Goal: Check status: Check status

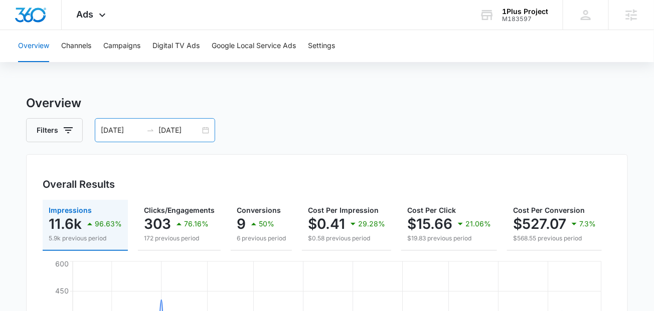
click at [128, 134] on input "[DATE]" at bounding box center [122, 130] width 42 height 11
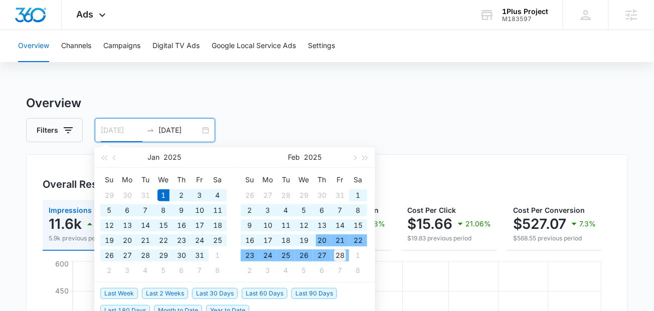
type input "[DATE]"
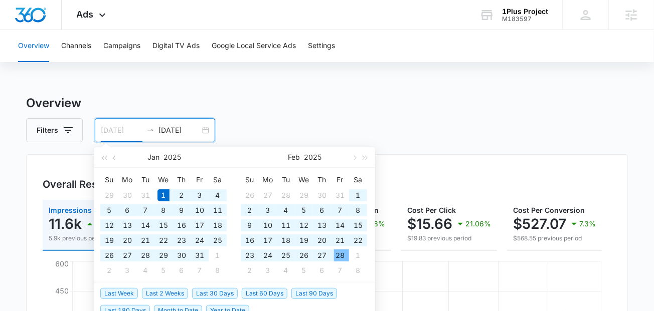
click at [338, 256] on div "28" at bounding box center [340, 256] width 12 height 12
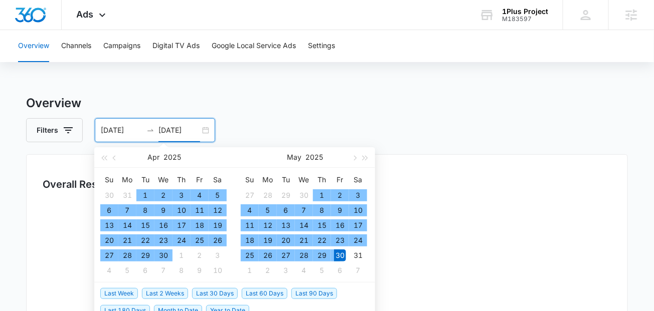
type input "[DATE]"
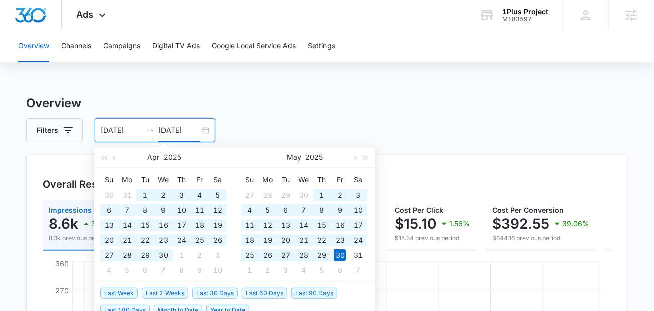
click at [425, 126] on div "Filters [DATE] [DATE]" at bounding box center [327, 130] width 602 height 24
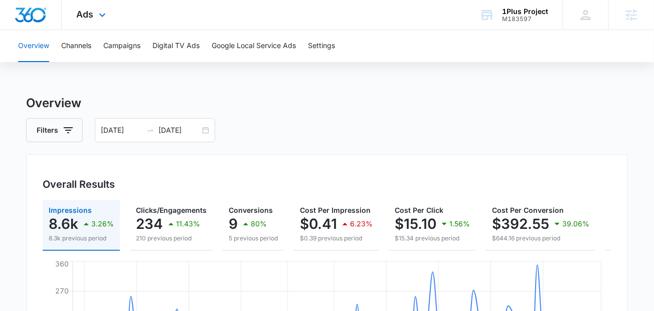
click at [94, 14] on div "Ads Apps Reputation Websites Forms CRM Email Social Payments POS Content Ads In…" at bounding box center [93, 15] width 62 height 30
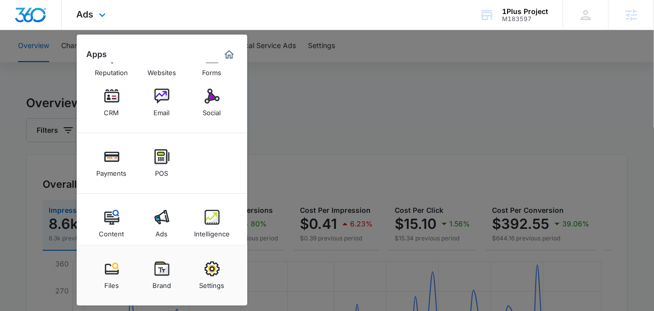
scroll to position [39, 0]
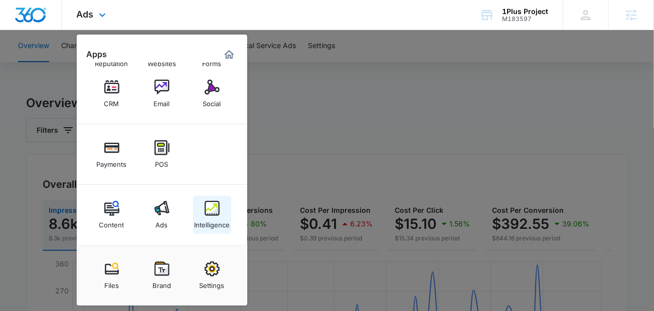
click at [209, 210] on img at bounding box center [212, 208] width 15 height 15
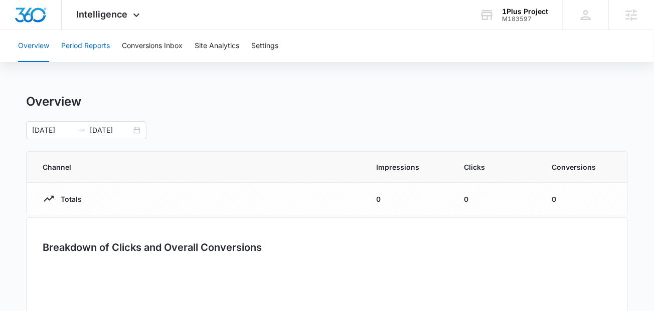
click at [78, 51] on button "Period Reports" at bounding box center [85, 46] width 49 height 32
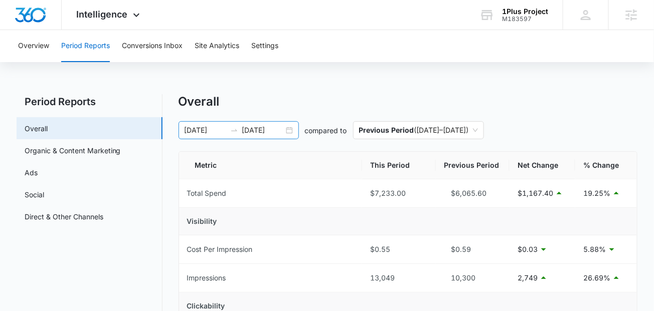
click at [204, 131] on input "[DATE]" at bounding box center [206, 130] width 42 height 11
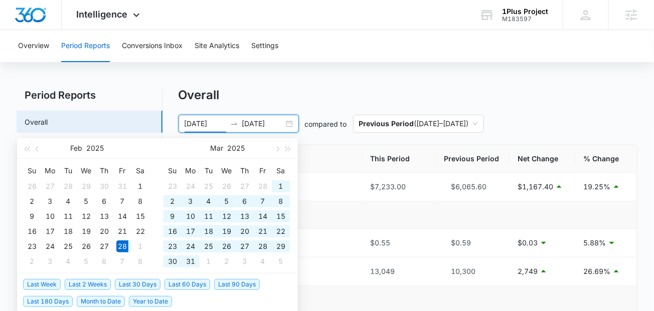
scroll to position [7, 0]
type input "[DATE]"
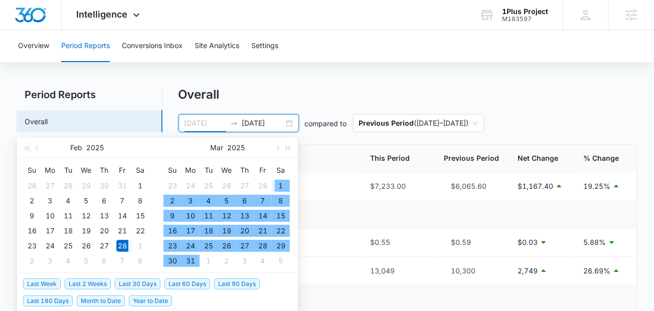
click at [280, 184] on div "1" at bounding box center [281, 186] width 12 height 12
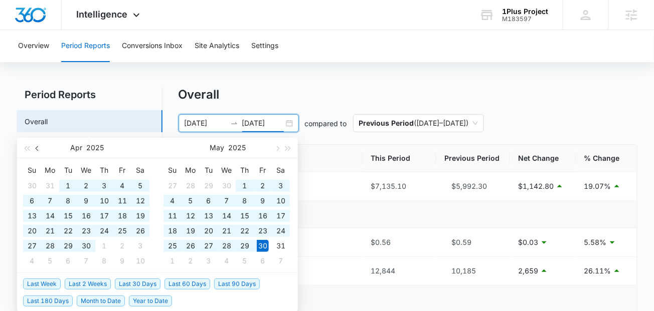
click at [37, 146] on span "button" at bounding box center [38, 148] width 5 height 5
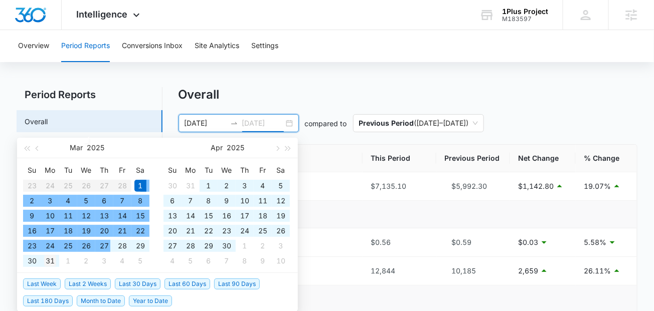
type input "[DATE]"
click at [47, 257] on div "31" at bounding box center [50, 261] width 12 height 12
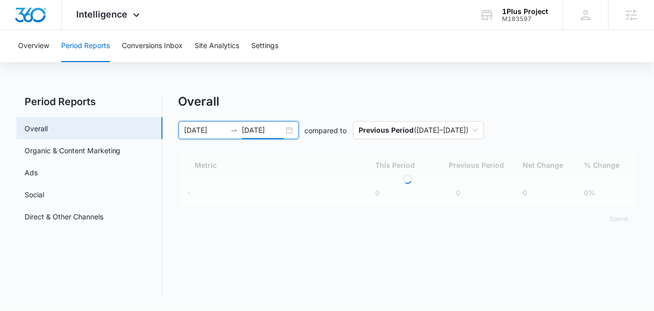
scroll to position [0, 0]
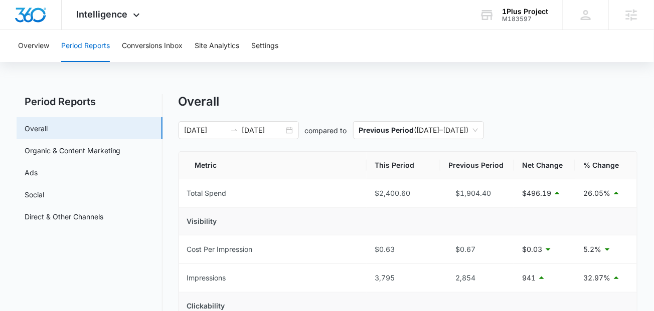
click at [354, 105] on div "Overall" at bounding box center [408, 101] width 459 height 15
click at [94, 146] on link "Organic & Content Marketing" at bounding box center [73, 150] width 96 height 11
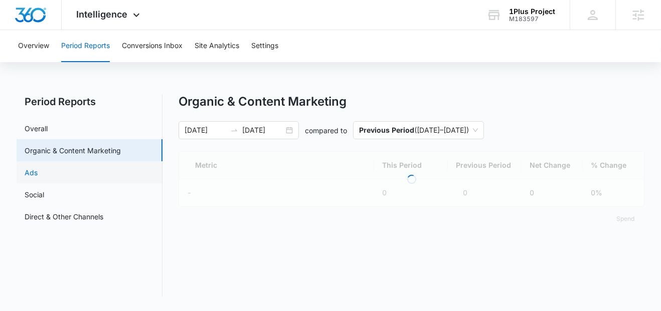
click at [38, 171] on link "Ads" at bounding box center [31, 172] width 13 height 11
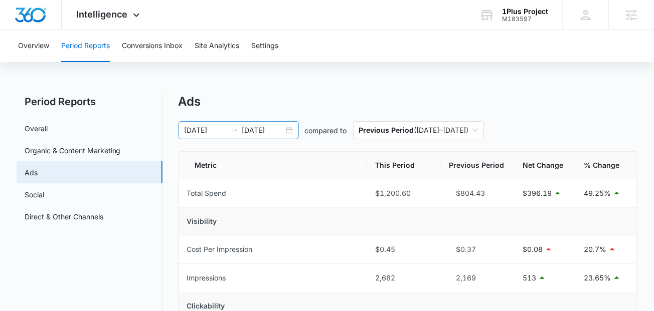
click at [224, 132] on input "[DATE]" at bounding box center [206, 130] width 42 height 11
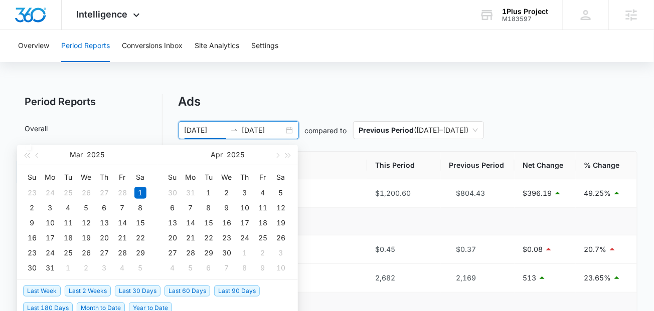
click at [191, 291] on span "Last 60 Days" at bounding box center [187, 291] width 46 height 11
type input "[DATE]"
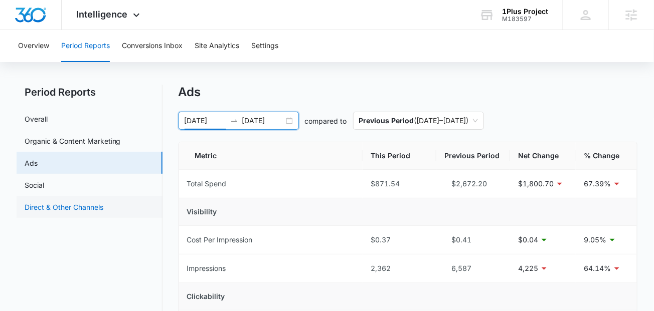
scroll to position [9, 0]
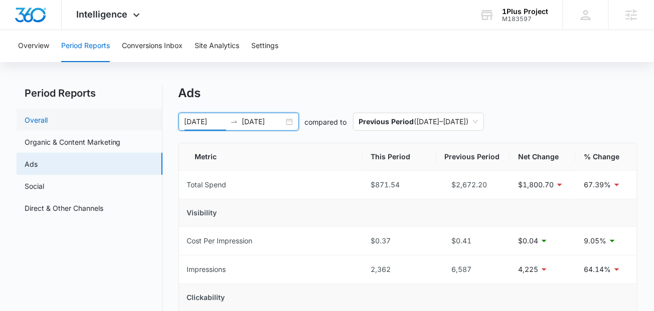
click at [48, 122] on link "Overall" at bounding box center [36, 120] width 23 height 11
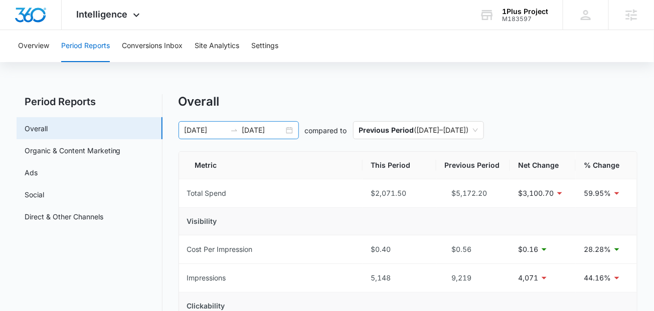
click at [202, 123] on div "[DATE] [DATE]" at bounding box center [239, 130] width 120 height 18
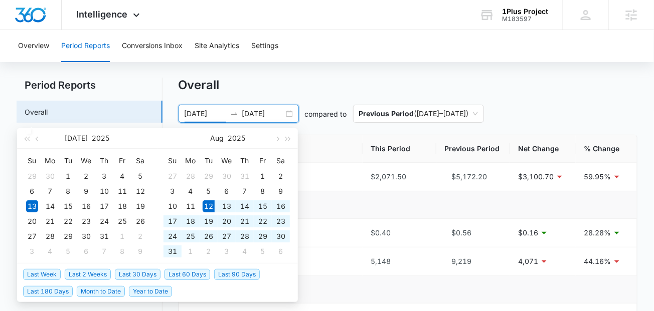
scroll to position [36, 0]
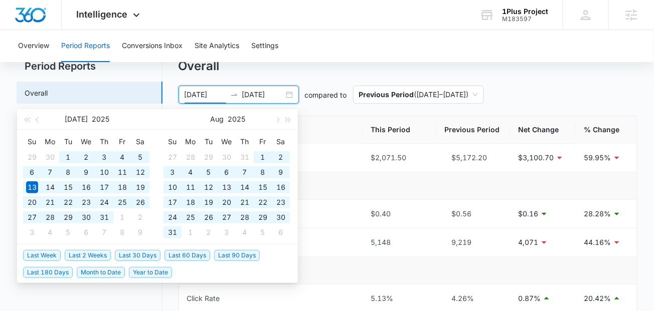
click at [68, 272] on span "Last 180 Days" at bounding box center [48, 272] width 50 height 11
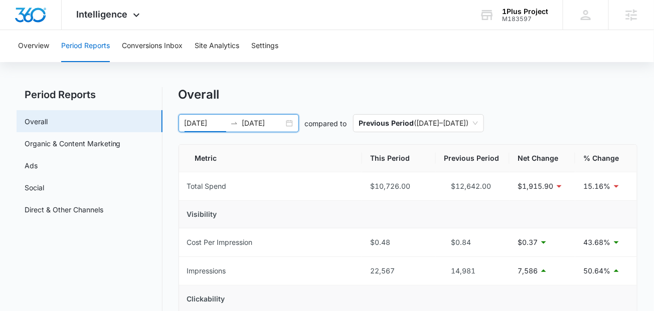
click at [204, 124] on input "[DATE]" at bounding box center [206, 123] width 42 height 11
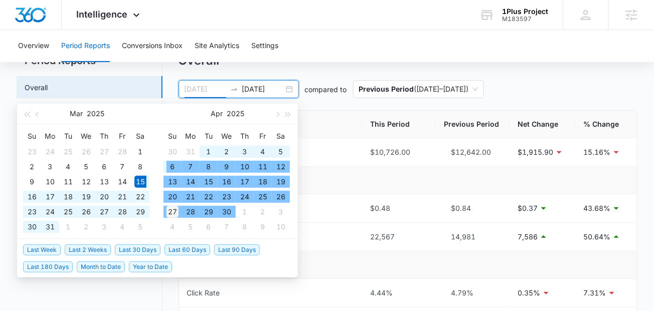
scroll to position [51, 0]
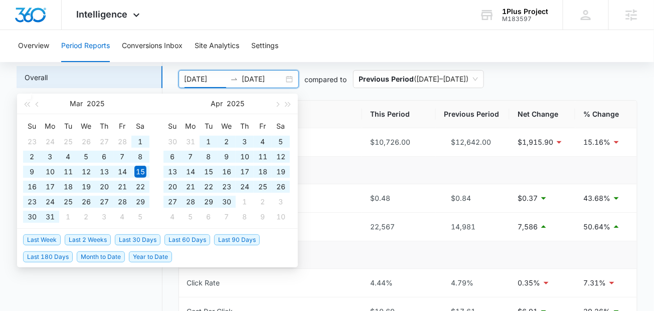
click at [144, 257] on span "Year to Date" at bounding box center [150, 257] width 43 height 11
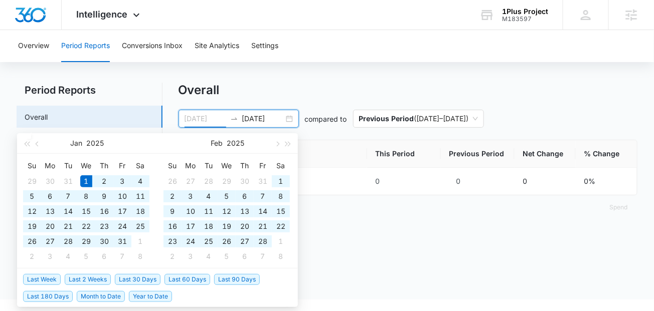
type input "[DATE]"
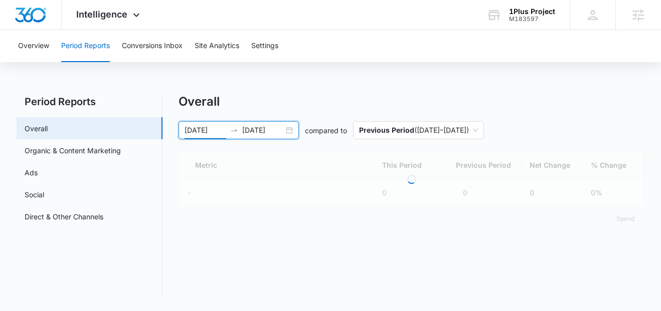
click at [144, 257] on nav "Period Reports Overall Organic & Content Marketing Ads Social Direct & Other Ch…" at bounding box center [90, 195] width 146 height 203
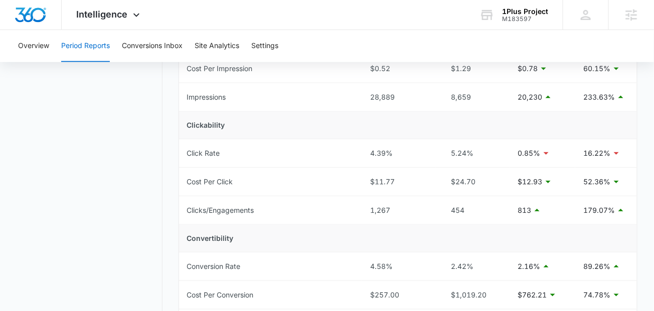
scroll to position [239, 0]
